Goal: Transaction & Acquisition: Purchase product/service

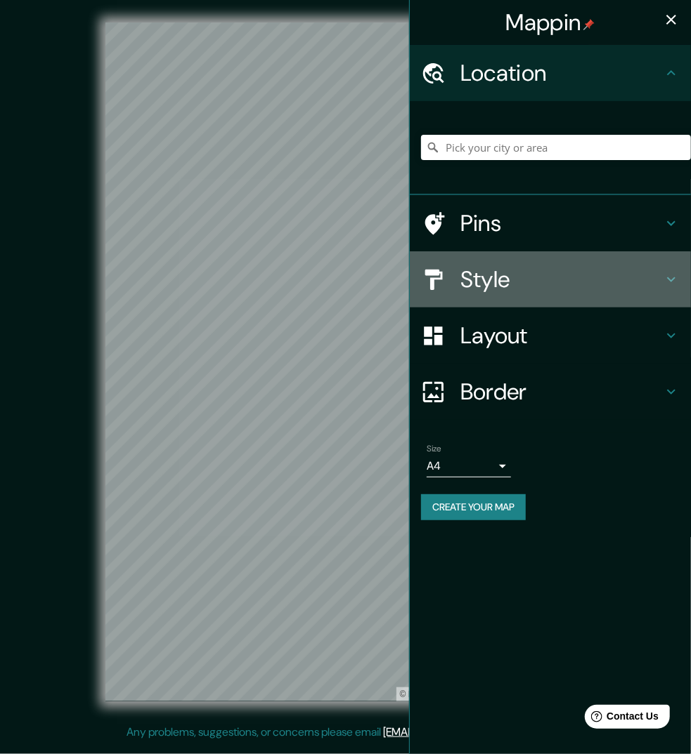
click at [554, 296] on div "Style" at bounding box center [550, 279] width 281 height 56
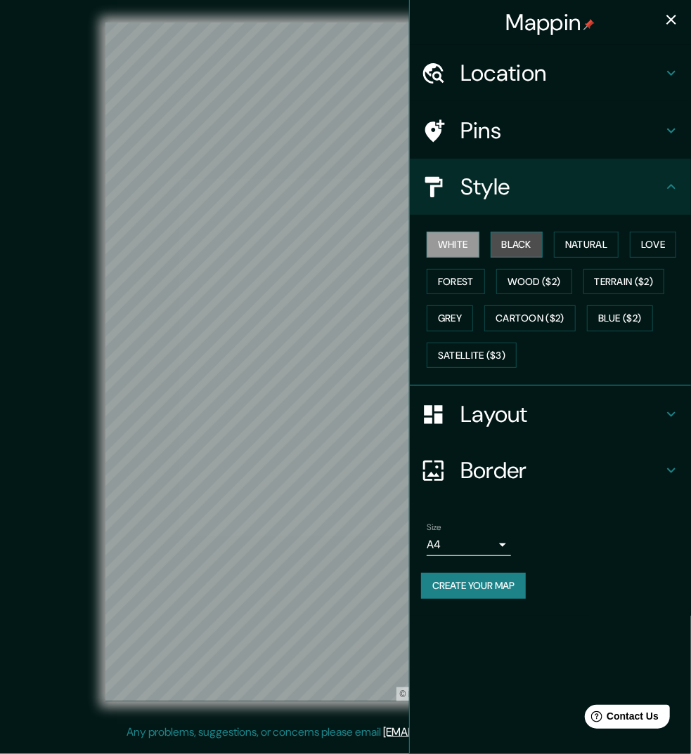
click at [520, 240] on button "Black" at bounding box center [516, 245] width 53 height 26
click at [570, 238] on button "Natural" at bounding box center [586, 245] width 65 height 26
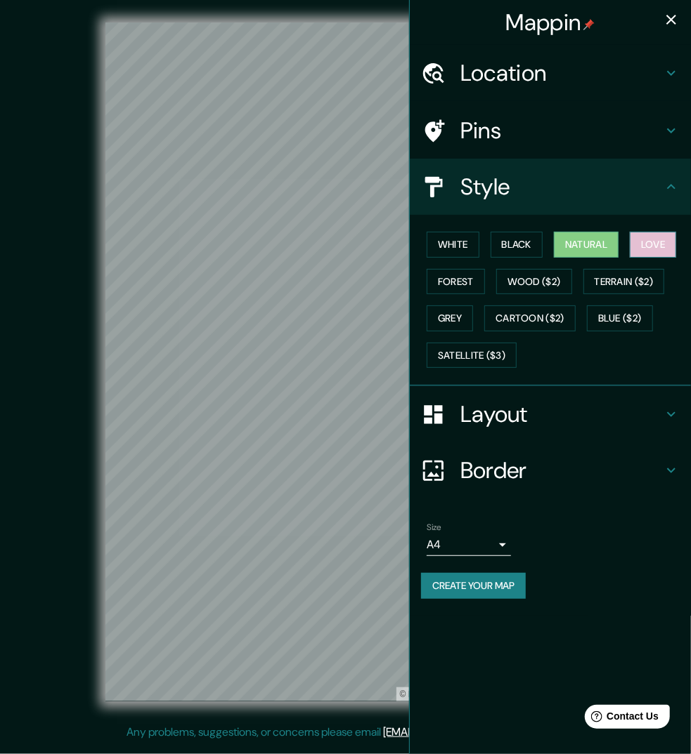
click at [666, 243] on button "Love" at bounding box center [652, 245] width 46 height 26
click at [463, 289] on button "Forest" at bounding box center [455, 282] width 58 height 26
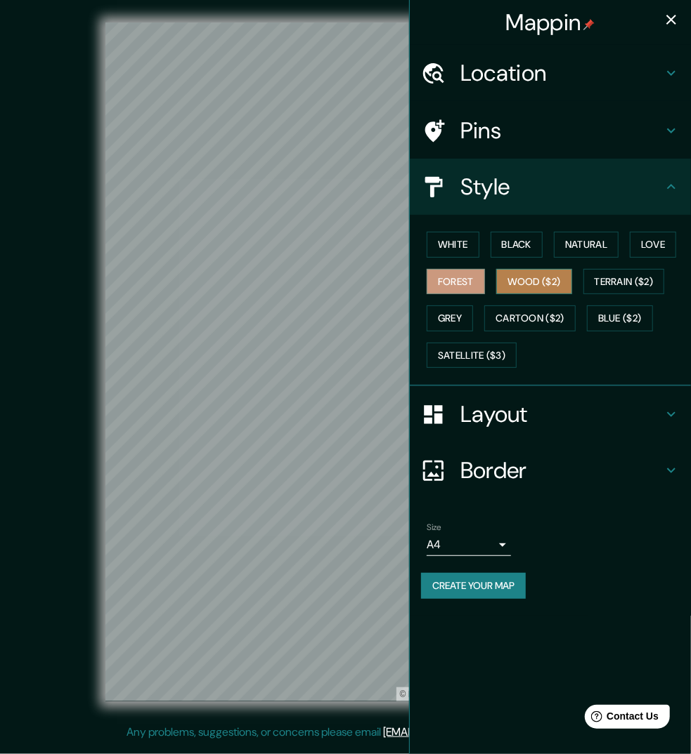
click at [526, 285] on button "Wood ($2)" at bounding box center [534, 282] width 76 height 26
click at [627, 277] on button "Terrain ($2)" at bounding box center [623, 282] width 81 height 26
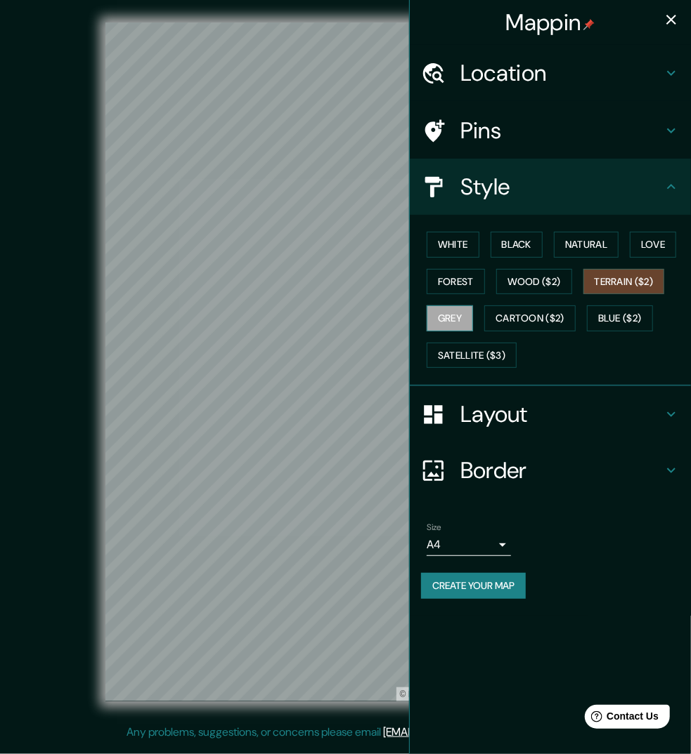
click at [437, 317] on button "Grey" at bounding box center [449, 319] width 46 height 26
click at [531, 315] on button "Cartoon ($2)" at bounding box center [529, 319] width 91 height 26
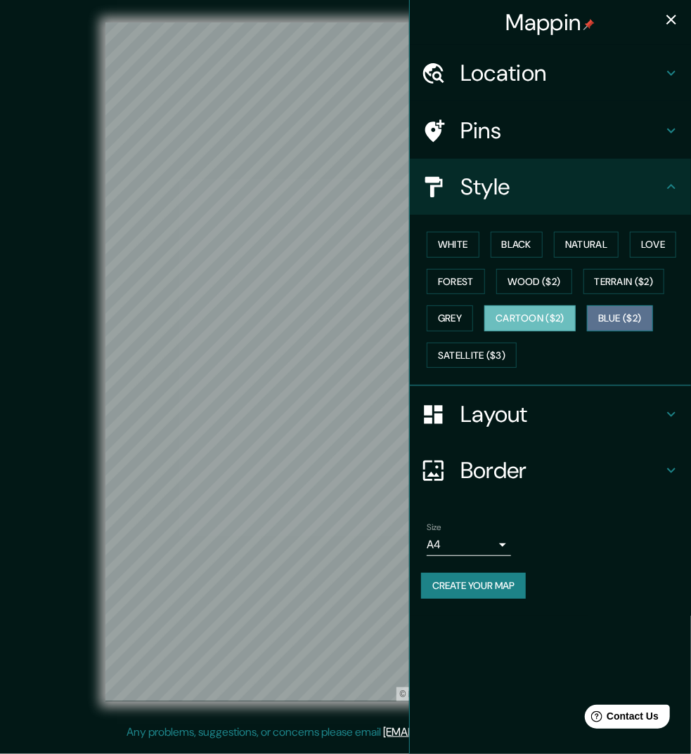
click at [617, 310] on button "Blue ($2)" at bounding box center [620, 319] width 66 height 26
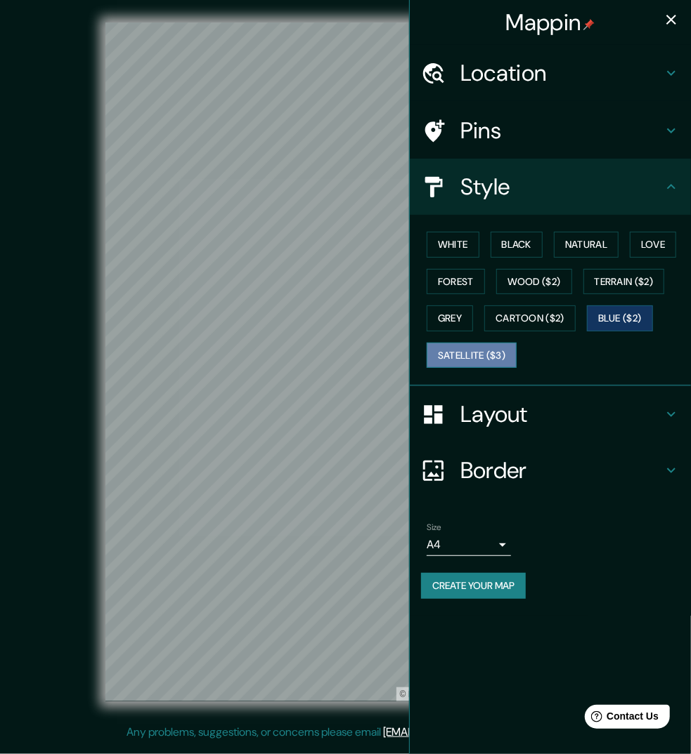
click at [457, 344] on button "Satellite ($3)" at bounding box center [471, 356] width 90 height 26
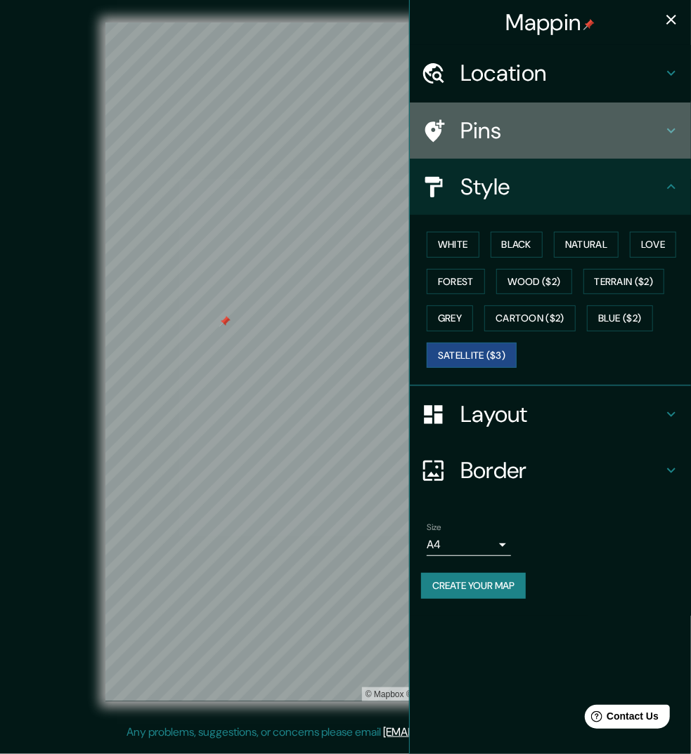
click at [478, 123] on h4 "Pins" at bounding box center [561, 131] width 202 height 28
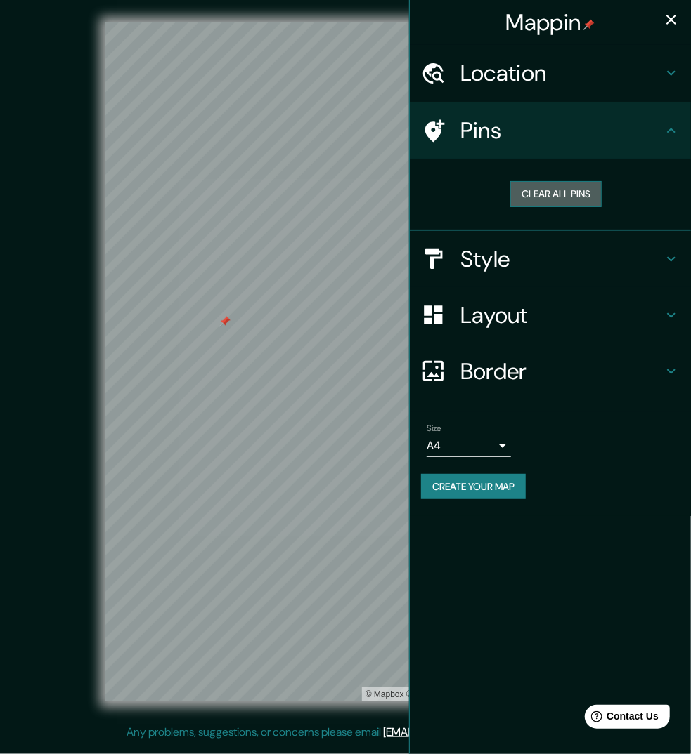
click at [543, 193] on button "Clear all pins" at bounding box center [555, 194] width 91 height 26
click at [525, 190] on button "Clear all pins" at bounding box center [555, 194] width 91 height 26
click at [576, 339] on div "Mappin Location Pins Clear all pins Style Layout Border Choose a border. Hint :…" at bounding box center [345, 373] width 691 height 747
click at [541, 308] on div "Mappin Location Pins Clear all pins Style Layout Border Choose a border. Hint :…" at bounding box center [345, 373] width 691 height 747
click at [661, 129] on h4 "Pins" at bounding box center [561, 131] width 202 height 28
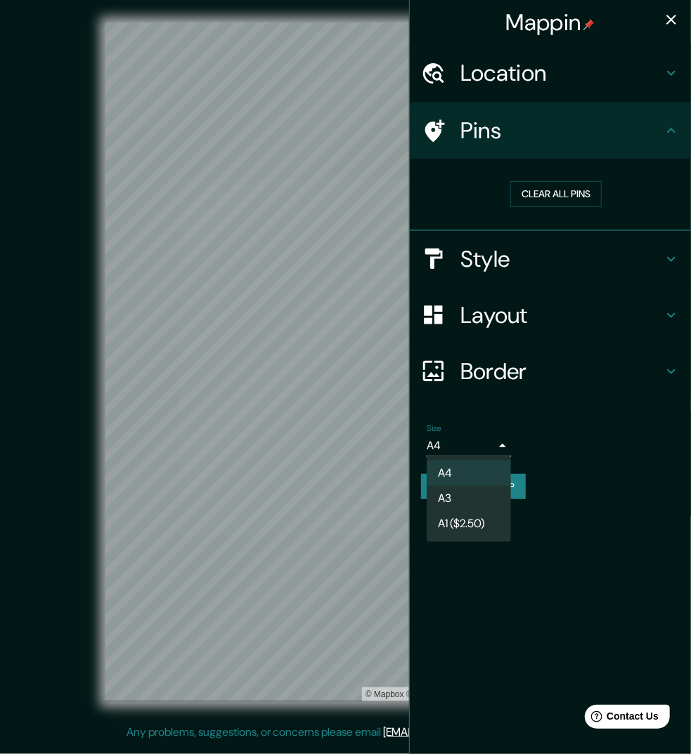
click at [507, 440] on body "Mappin Location Pins Clear all pins Style Layout Border Choose a border. Hint :…" at bounding box center [345, 377] width 691 height 754
click at [494, 491] on li "A3" at bounding box center [468, 498] width 84 height 25
type input "a4"
click at [509, 451] on body "Mappin Location Pins Clear all pins Style Layout Border Choose a border. Hint :…" at bounding box center [345, 377] width 691 height 754
click at [489, 496] on li "A3" at bounding box center [468, 498] width 84 height 25
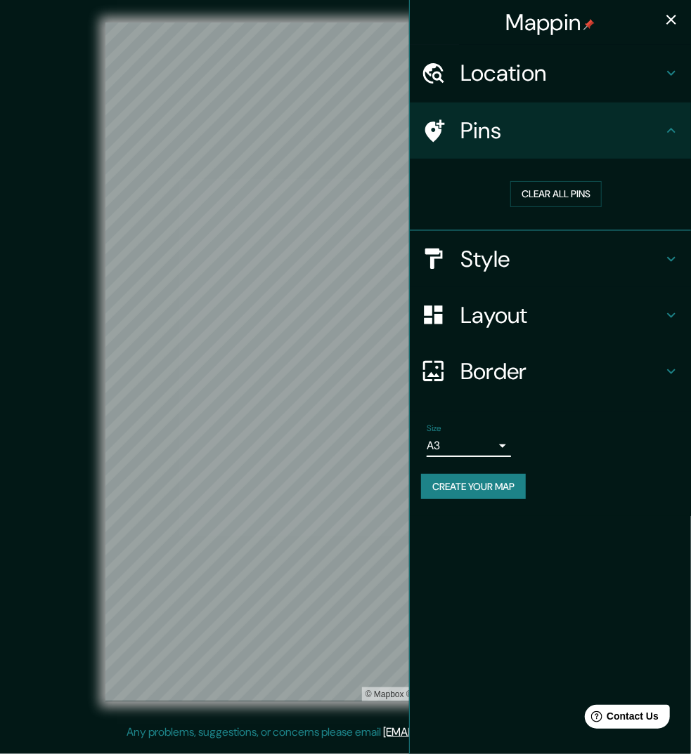
click at [492, 263] on h4 "Style" at bounding box center [561, 259] width 202 height 28
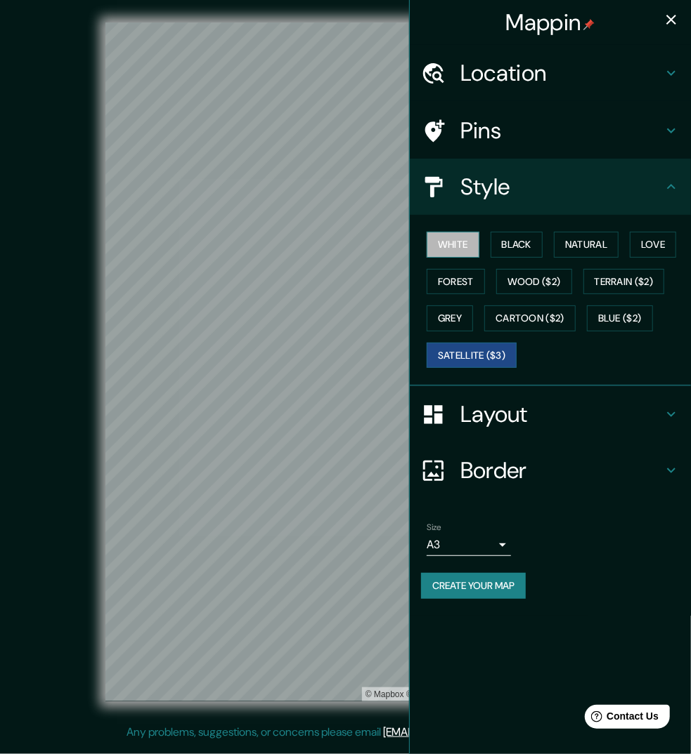
click at [453, 242] on button "White" at bounding box center [452, 245] width 53 height 26
click at [450, 242] on button "White" at bounding box center [452, 245] width 53 height 26
click at [525, 243] on button "Black" at bounding box center [516, 245] width 53 height 26
click at [485, 582] on button "Create your map" at bounding box center [473, 586] width 105 height 26
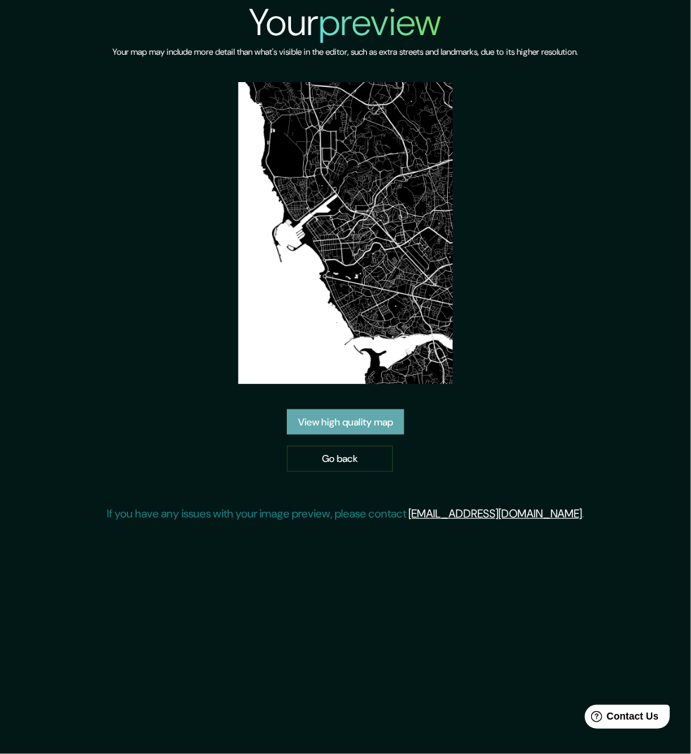
click at [328, 428] on link "View high quality map" at bounding box center [345, 423] width 117 height 26
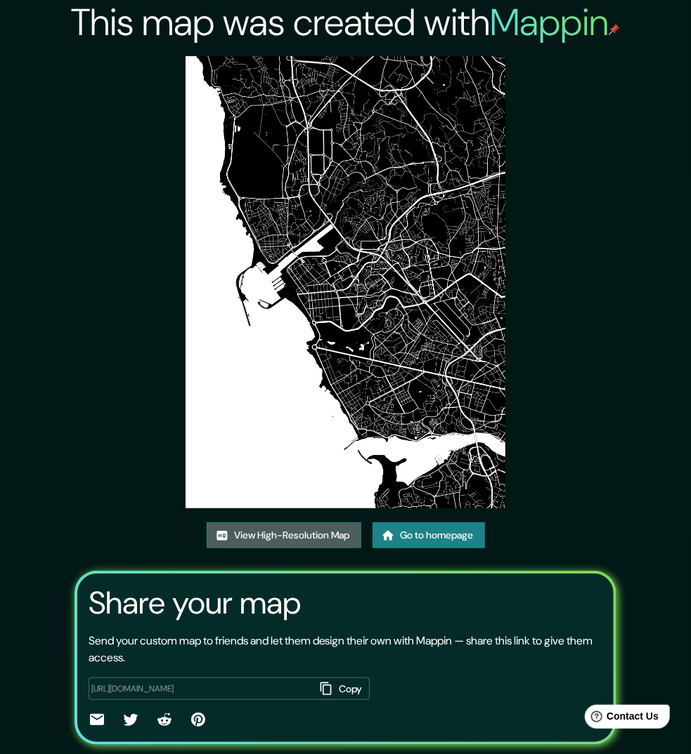
click at [261, 539] on link "View High-Resolution Map" at bounding box center [284, 536] width 155 height 26
click at [289, 282] on img at bounding box center [345, 282] width 320 height 452
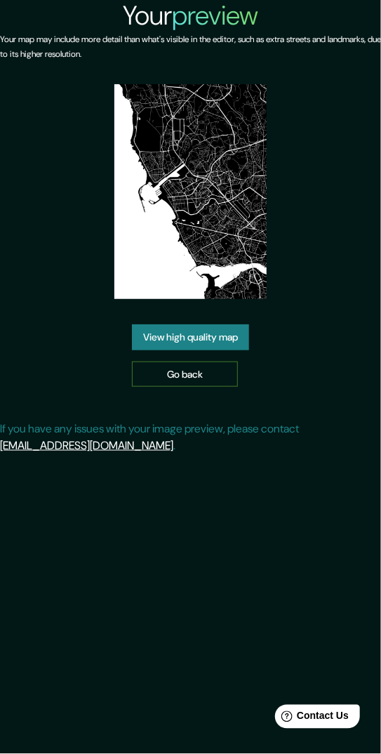
click at [180, 362] on link "Go back" at bounding box center [185, 375] width 106 height 26
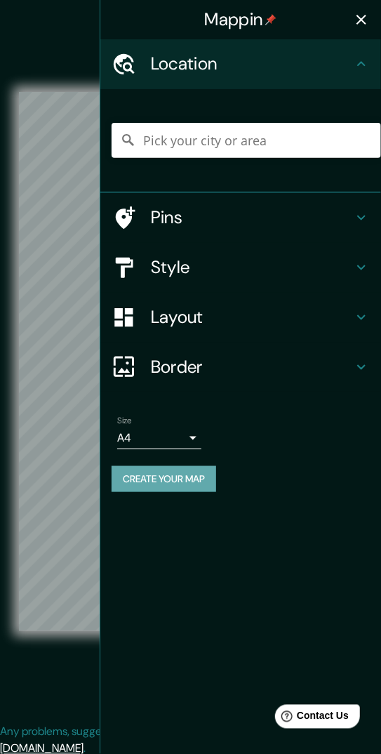
click at [142, 478] on button "Create your map" at bounding box center [164, 479] width 105 height 26
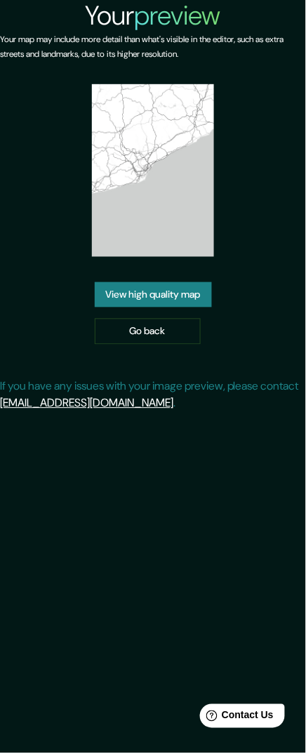
click at [273, 502] on div "Your preview Your map may include more detail than what's visible in the editor…" at bounding box center [153, 377] width 306 height 754
click at [306, 443] on div "Your preview Your map may include more detail than what's visible in the editor…" at bounding box center [153, 377] width 306 height 754
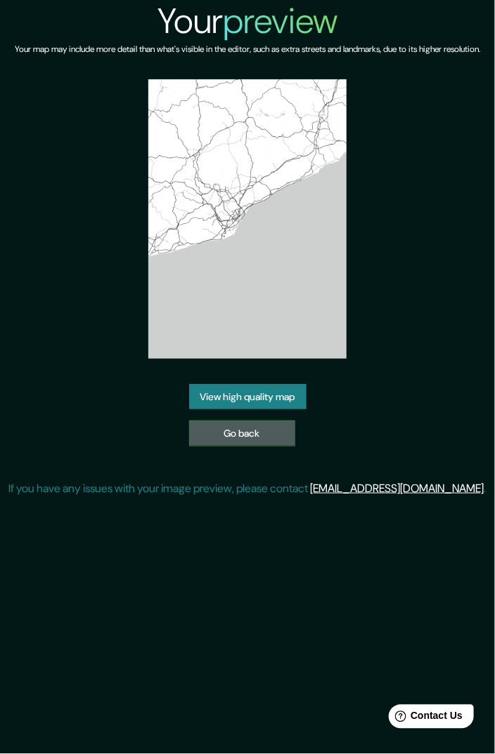
click at [225, 447] on link "Go back" at bounding box center [242, 434] width 106 height 26
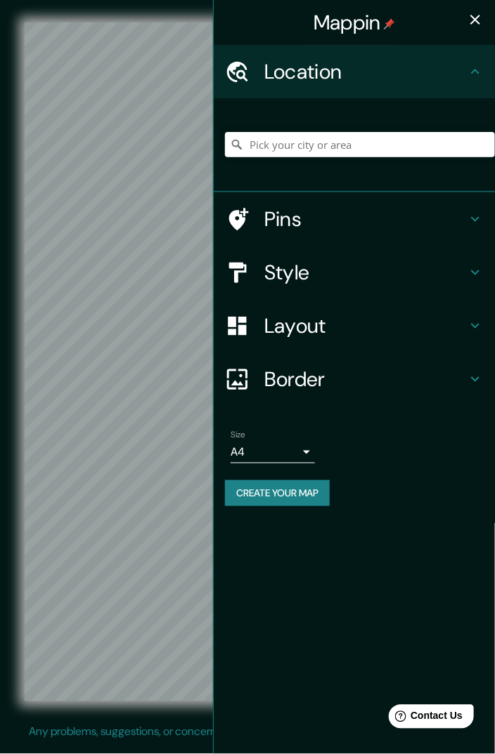
click at [381, 18] on icon "button" at bounding box center [475, 20] width 10 height 10
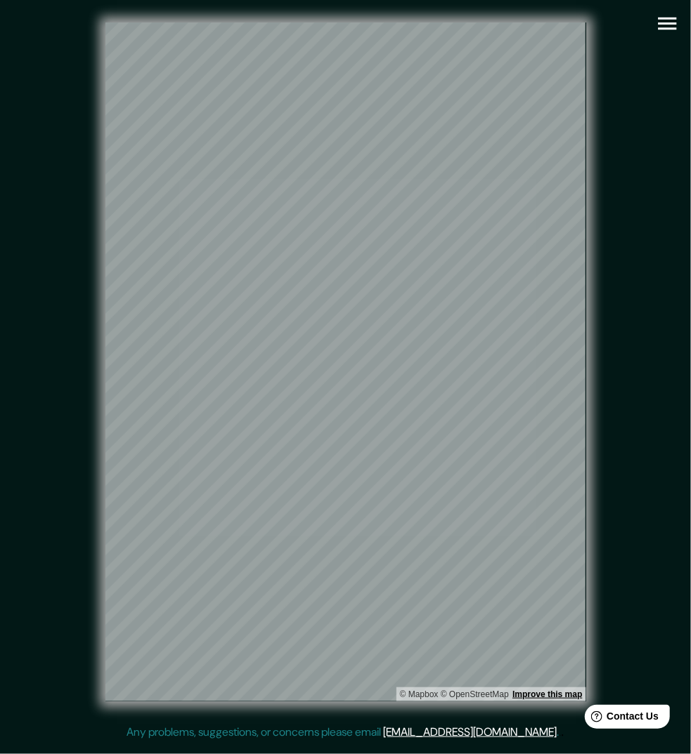
click at [381, 693] on link "Improve this map" at bounding box center [547, 695] width 70 height 10
click at [381, 20] on icon "button" at bounding box center [667, 23] width 25 height 25
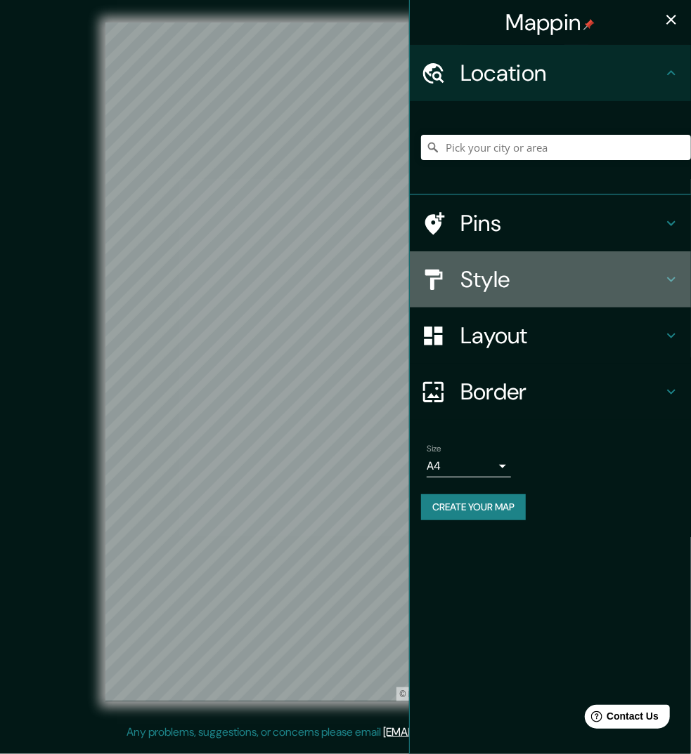
click at [381, 294] on div "Style" at bounding box center [550, 279] width 281 height 56
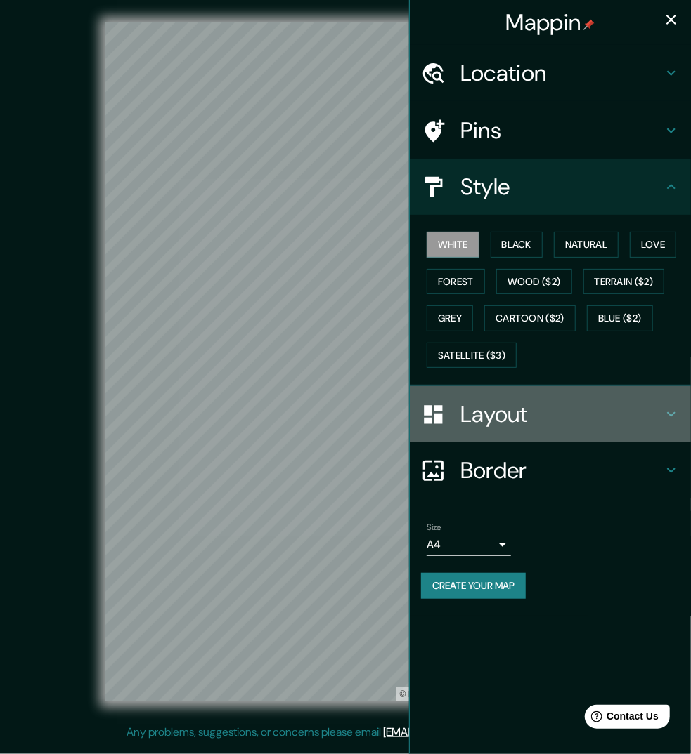
click at [381, 421] on h4 "Layout" at bounding box center [561, 414] width 202 height 28
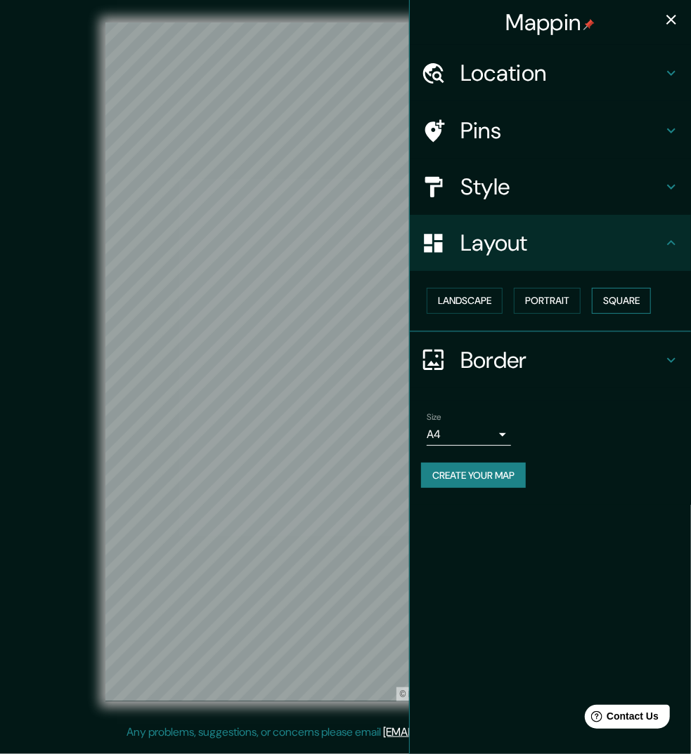
drag, startPoint x: 539, startPoint y: 298, endPoint x: 617, endPoint y: 298, distance: 78.7
click at [381, 298] on div "Landscape Portrait Square" at bounding box center [556, 300] width 270 height 37
click at [381, 298] on button "Square" at bounding box center [620, 301] width 59 height 26
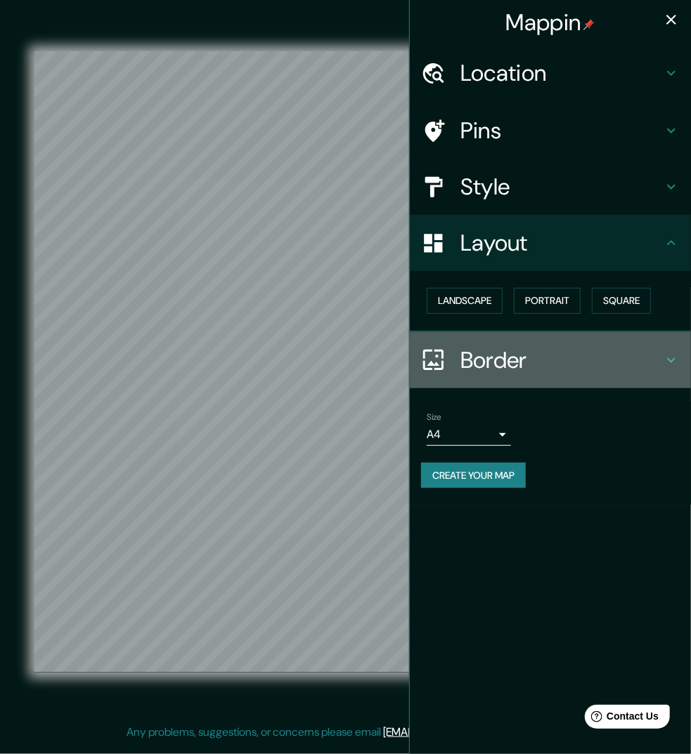
click at [381, 360] on h4 "Border" at bounding box center [561, 360] width 202 height 28
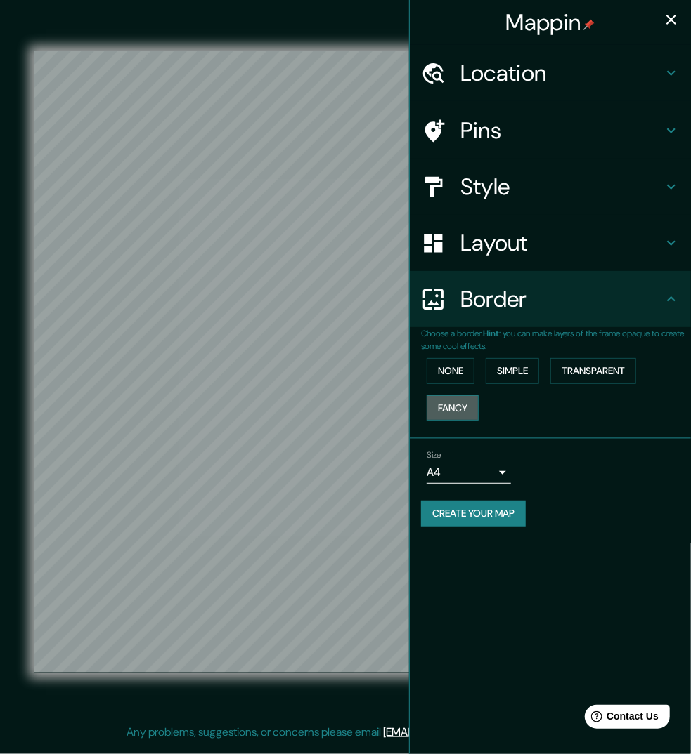
click at [381, 409] on button "Fancy" at bounding box center [452, 408] width 52 height 26
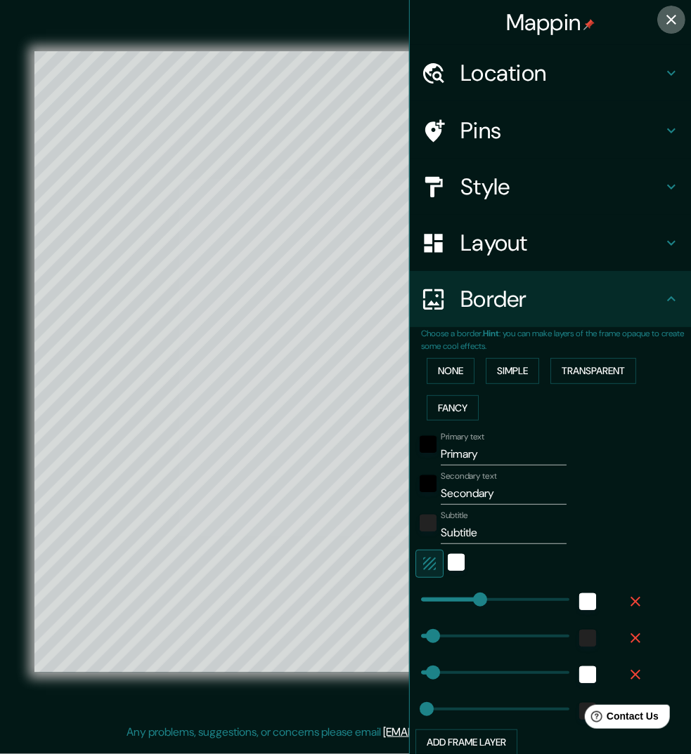
click at [381, 18] on icon "button" at bounding box center [671, 20] width 10 height 10
type input "71"
type input "35"
